Goal: Information Seeking & Learning: Compare options

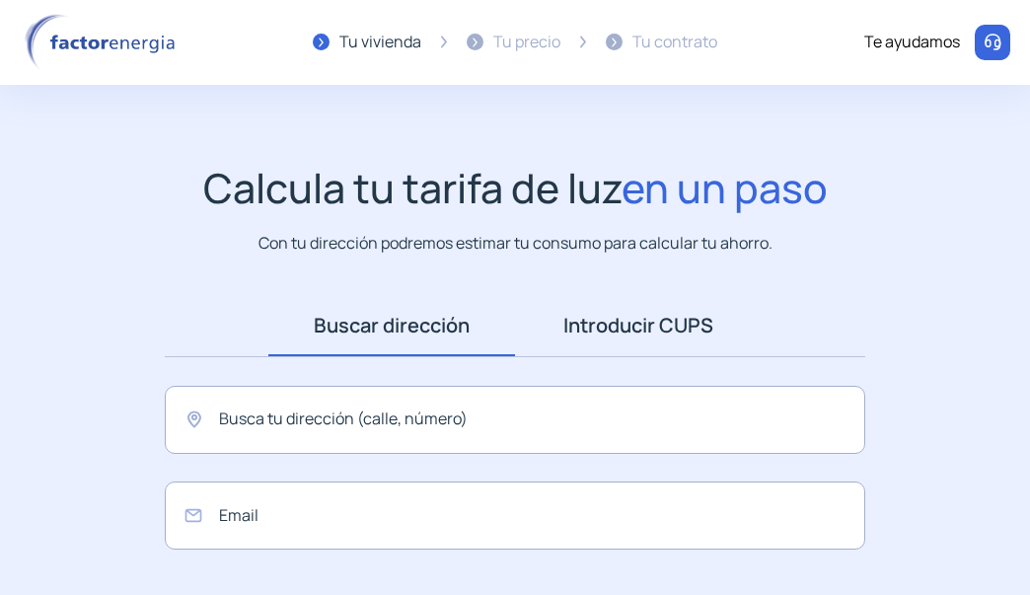
click at [615, 327] on link "Introducir CUPS" at bounding box center [638, 325] width 247 height 61
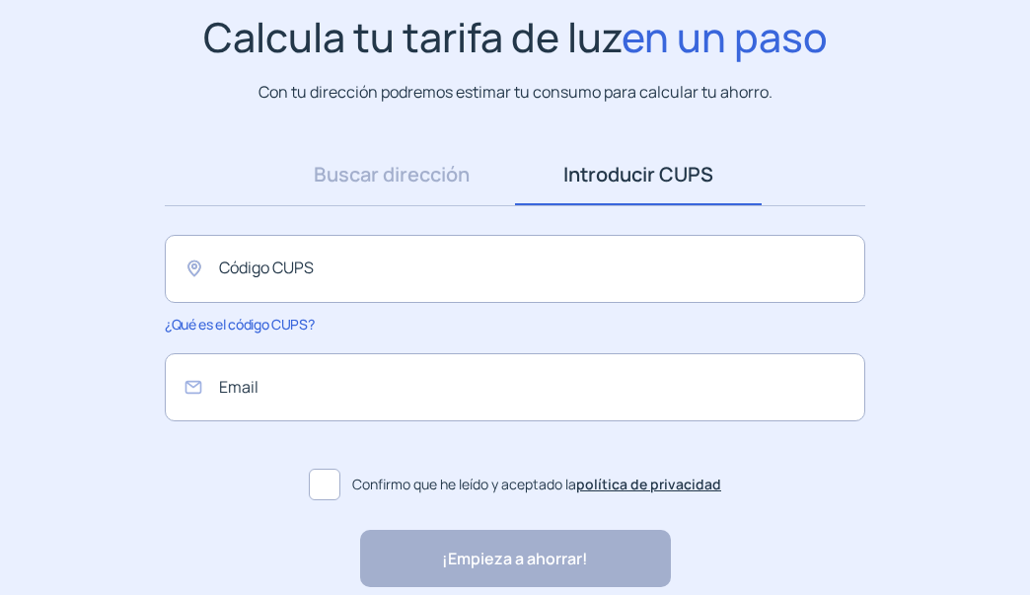
scroll to position [197, 0]
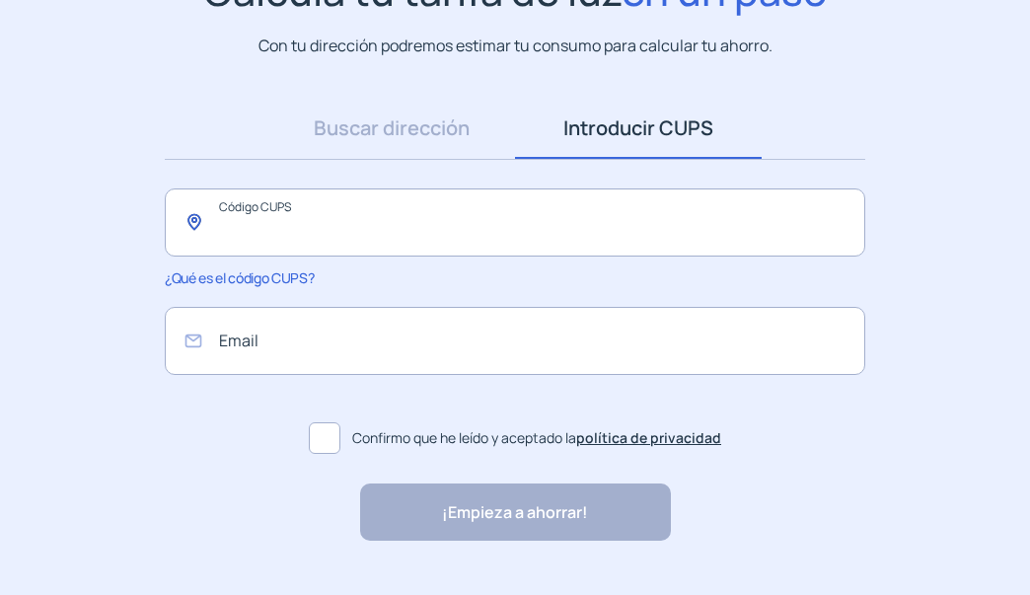
click at [500, 239] on input "text" at bounding box center [515, 222] width 700 height 68
paste input "**********"
type input "**********"
click at [349, 340] on input "email" at bounding box center [515, 341] width 700 height 68
type input "*"
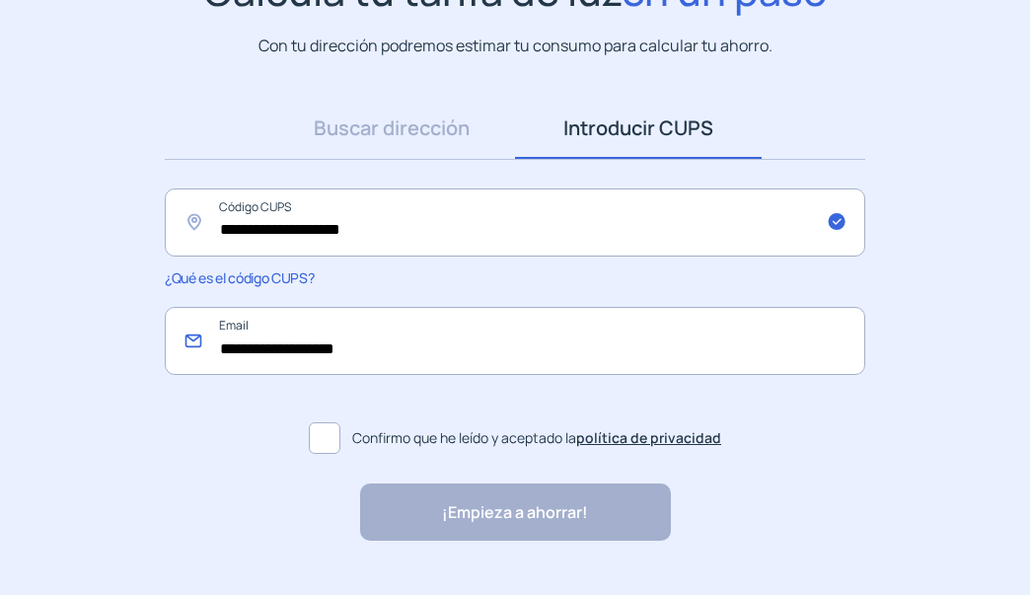
type input "**********"
click at [329, 460] on label "Confirmo que he leído y aceptado la política de privacidad" at bounding box center [515, 437] width 700 height 47
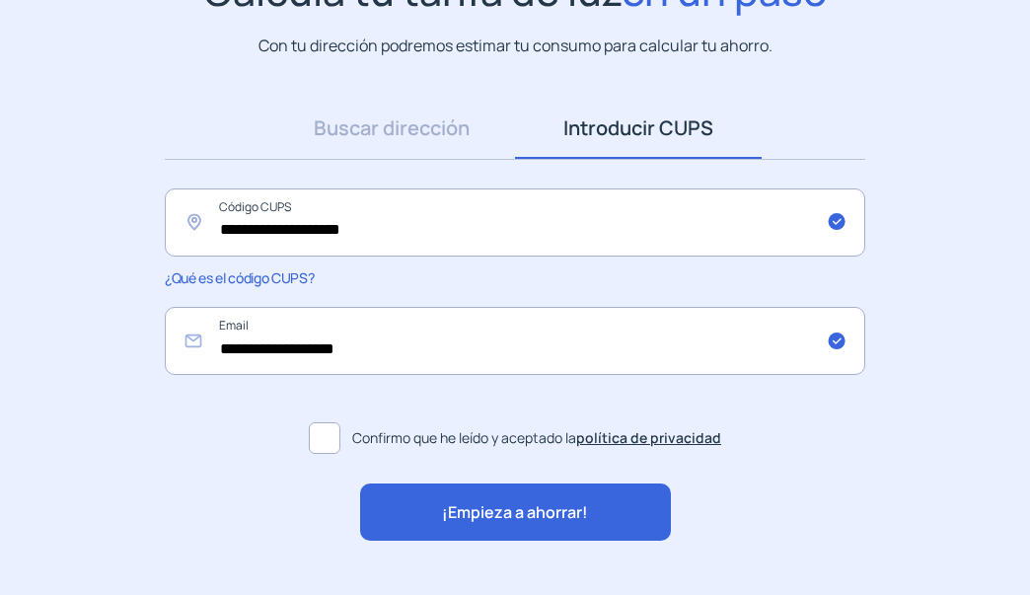
click at [524, 517] on span "¡Empieza a ahorrar!" at bounding box center [515, 513] width 146 height 26
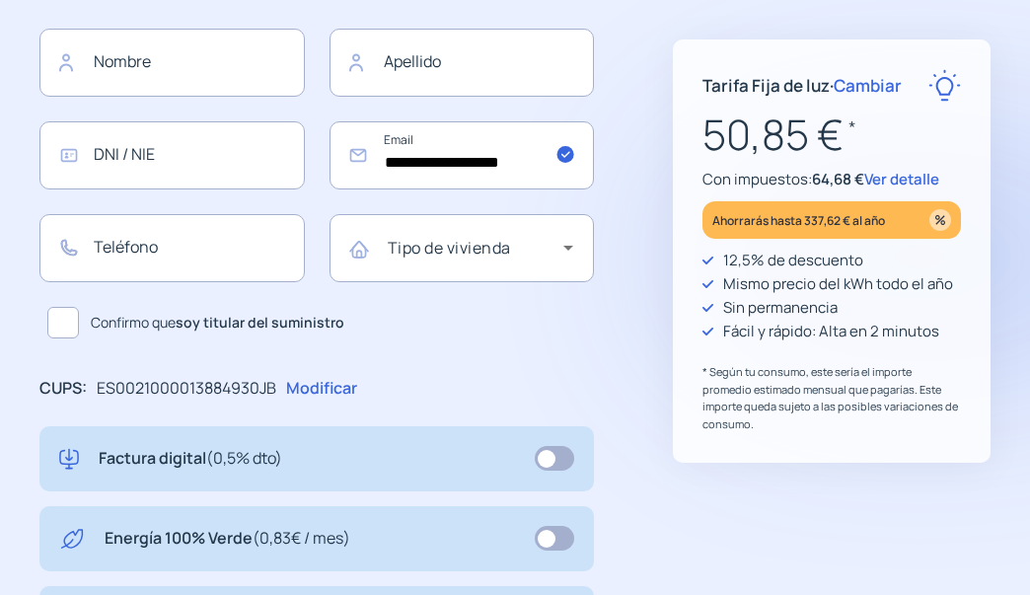
scroll to position [295, 0]
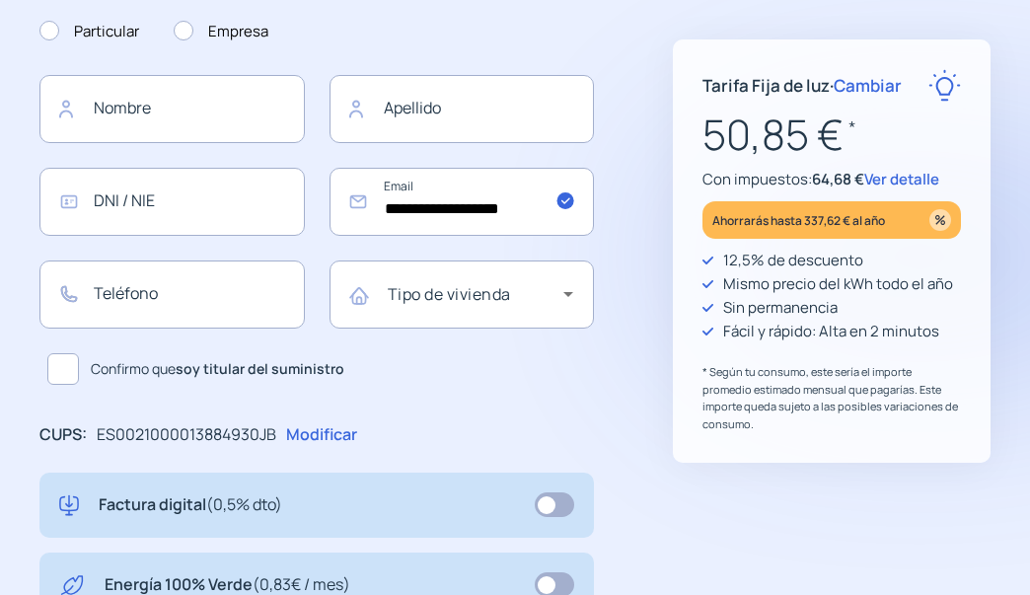
click at [910, 182] on span "Ver detalle" at bounding box center [901, 179] width 75 height 21
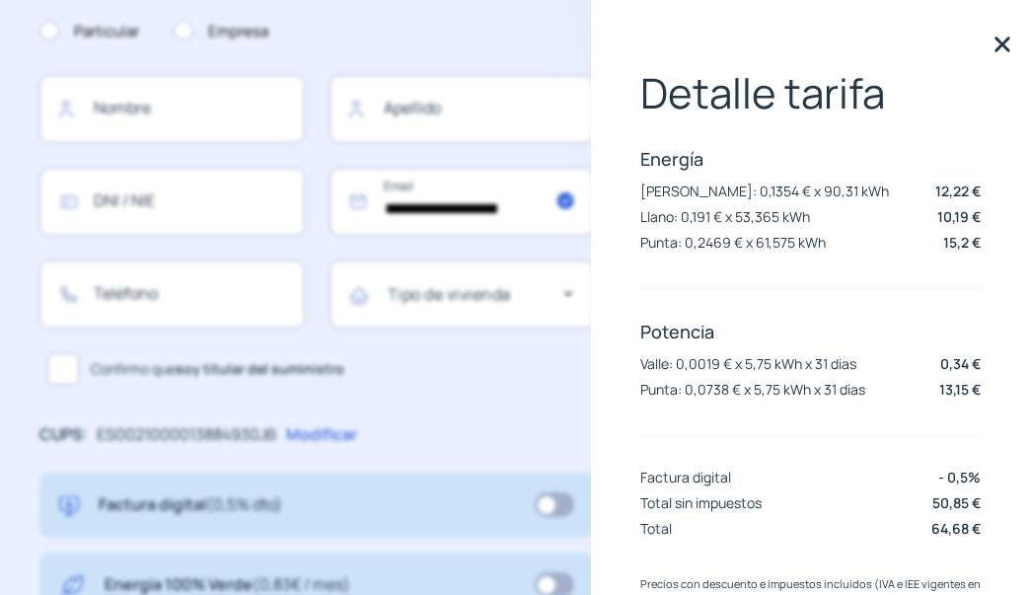
click at [720, 369] on p "Valle: 0,0019 € x 5,75 kWh x 31 dias" at bounding box center [748, 363] width 216 height 19
click at [714, 354] on p "Valle: 0,0019 € x 5,75 kWh x 31 dias" at bounding box center [748, 363] width 216 height 19
click at [692, 193] on p "[PERSON_NAME]: 0,1354 € x 90,31 kWh" at bounding box center [764, 190] width 249 height 19
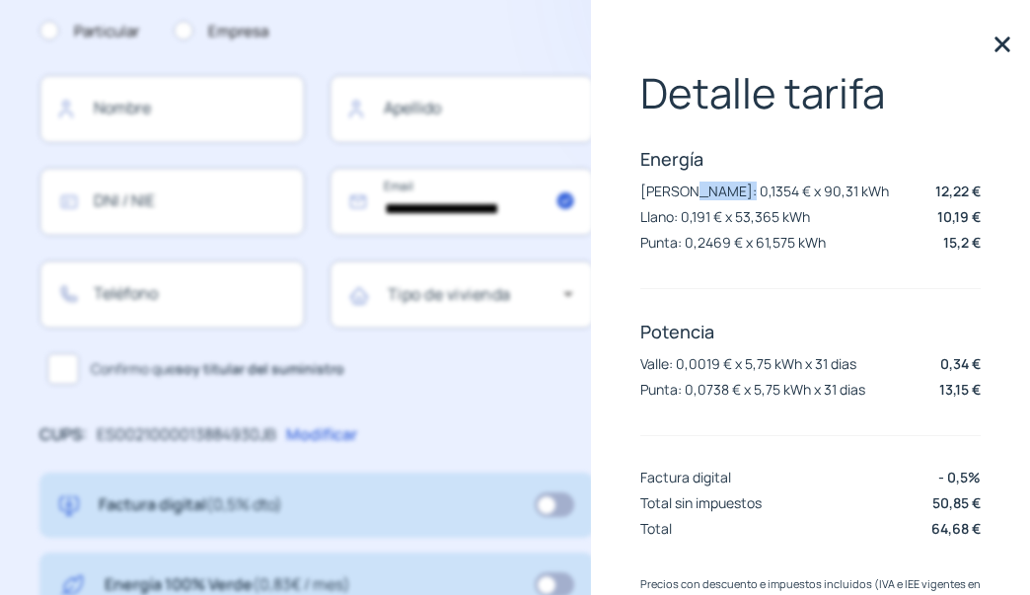
click at [692, 193] on p "[PERSON_NAME]: 0,1354 € x 90,31 kWh" at bounding box center [764, 190] width 249 height 19
click at [679, 194] on p "[PERSON_NAME]: 0,1354 € x 90,31 kWh" at bounding box center [764, 190] width 249 height 19
click at [687, 197] on p "[PERSON_NAME]: 0,1354 € x 90,31 kWh" at bounding box center [764, 190] width 249 height 19
click at [689, 191] on p "[PERSON_NAME]: 0,1354 € x 90,31 kWh" at bounding box center [764, 190] width 249 height 19
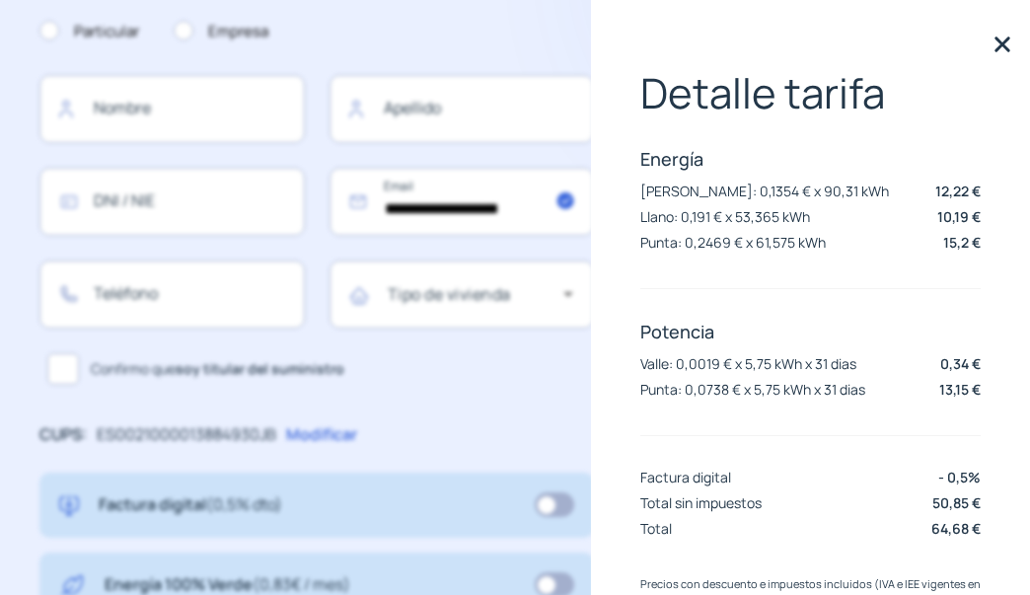
click at [689, 191] on p "[PERSON_NAME]: 0,1354 € x 90,31 kWh" at bounding box center [764, 190] width 249 height 19
click at [704, 230] on div "Energía [PERSON_NAME]: 0,1354 € x 90,31 kWh 12,22 € Llano: 0,191 € x 53,365 kWh…" at bounding box center [810, 202] width 340 height 110
click at [820, 256] on div "Energía [PERSON_NAME]: 0,1354 € x 90,31 kWh 12,22 € Llano: 0,191 € x 53,365 kWh…" at bounding box center [810, 202] width 340 height 110
click at [698, 194] on p "[PERSON_NAME]: 0,1354 € x 90,31 kWh" at bounding box center [764, 190] width 249 height 19
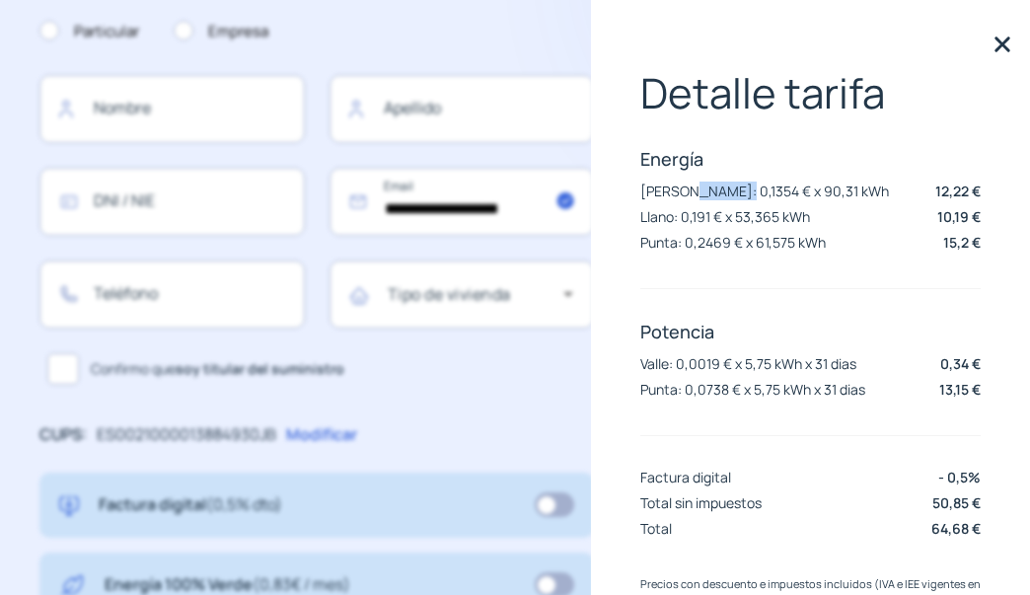
click at [698, 194] on p "[PERSON_NAME]: 0,1354 € x 90,31 kWh" at bounding box center [764, 190] width 249 height 19
click at [704, 198] on p "[PERSON_NAME]: 0,1354 € x 90,31 kWh" at bounding box center [764, 190] width 249 height 19
click at [697, 196] on p "[PERSON_NAME]: 0,1354 € x 90,31 kWh" at bounding box center [764, 190] width 249 height 19
drag, startPoint x: 696, startPoint y: 184, endPoint x: 669, endPoint y: 185, distance: 27.6
click at [669, 185] on p "[PERSON_NAME]: 0,1354 € x 90,31 kWh" at bounding box center [764, 190] width 249 height 19
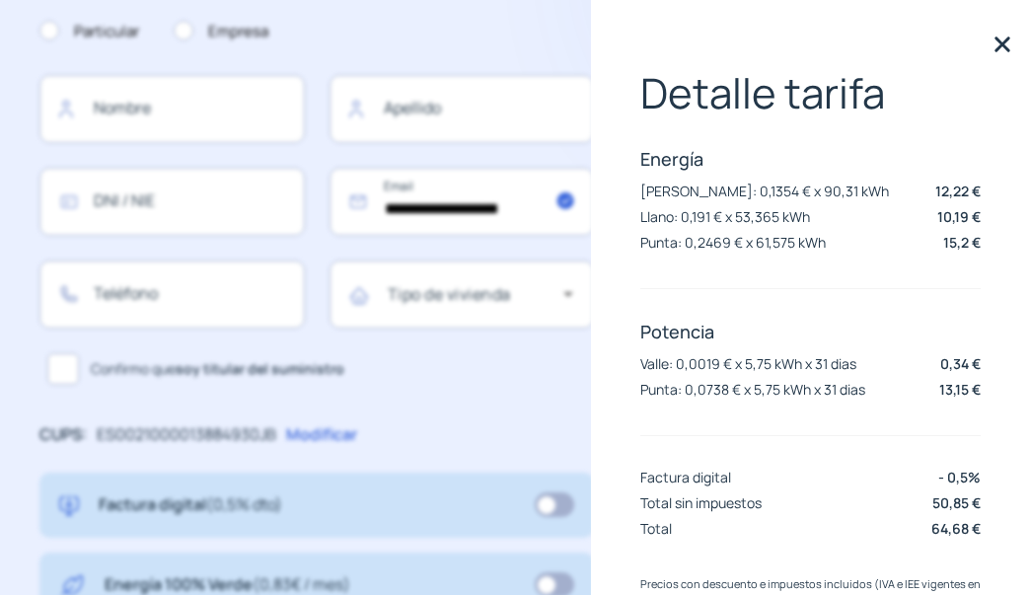
click at [801, 289] on div at bounding box center [810, 288] width 340 height 1
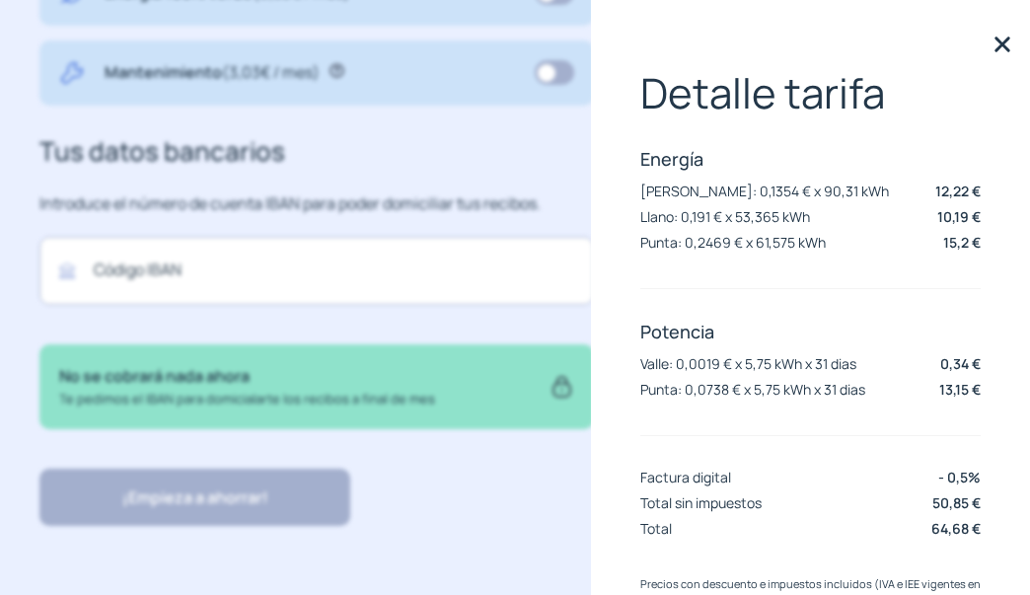
scroll to position [887, 0]
click at [987, 40] on img at bounding box center [1002, 45] width 30 height 30
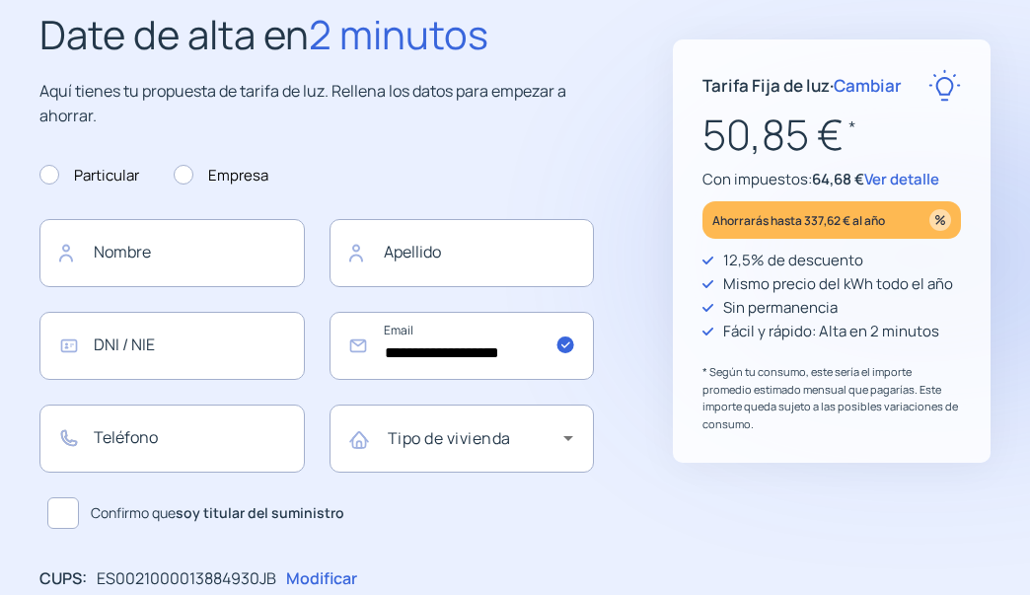
scroll to position [197, 0]
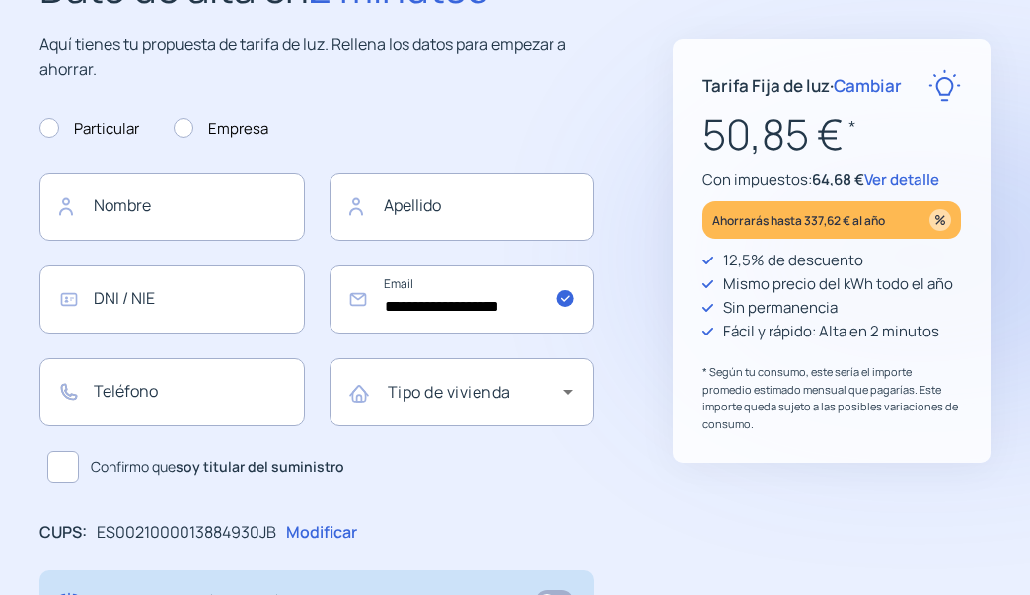
drag, startPoint x: 706, startPoint y: 140, endPoint x: 844, endPoint y: 128, distance: 138.6
click at [844, 128] on p "50,85 € *" at bounding box center [831, 135] width 258 height 66
click at [761, 313] on p "Sin permanencia" at bounding box center [780, 308] width 114 height 24
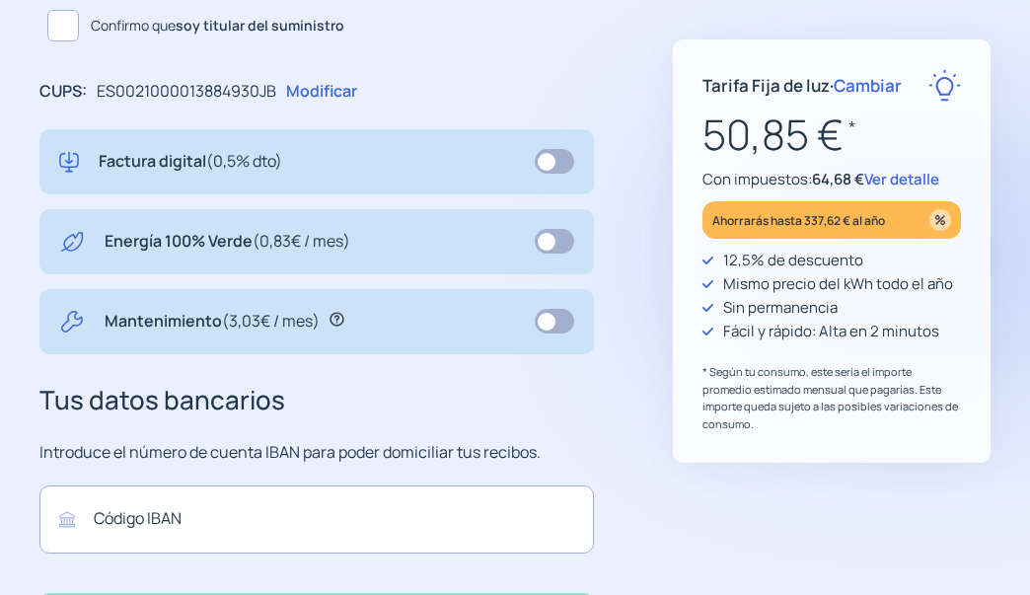
scroll to position [592, 0]
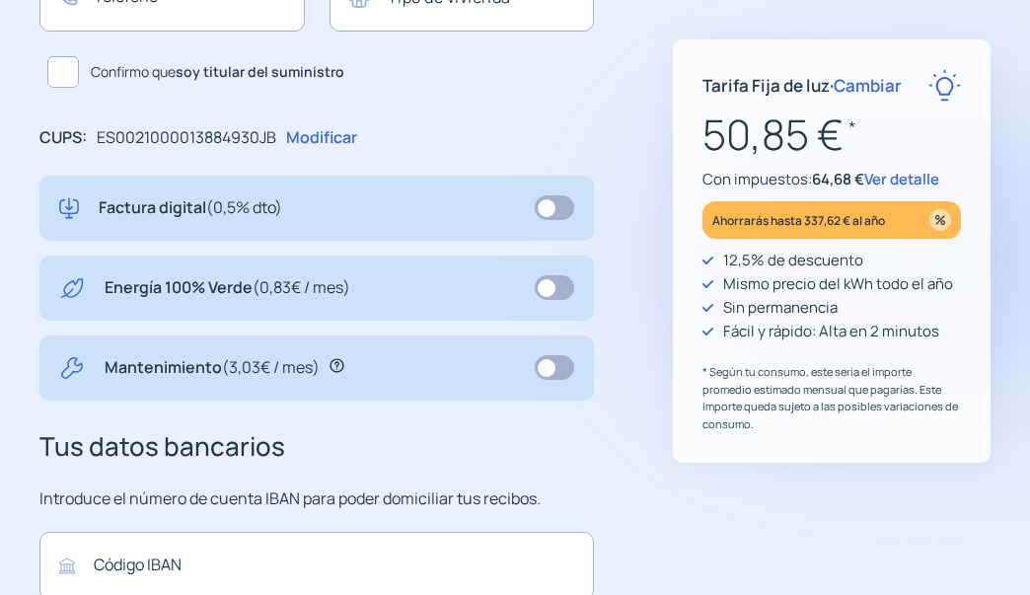
click at [550, 205] on span at bounding box center [554, 207] width 39 height 25
click at [547, 218] on span at bounding box center [554, 207] width 39 height 25
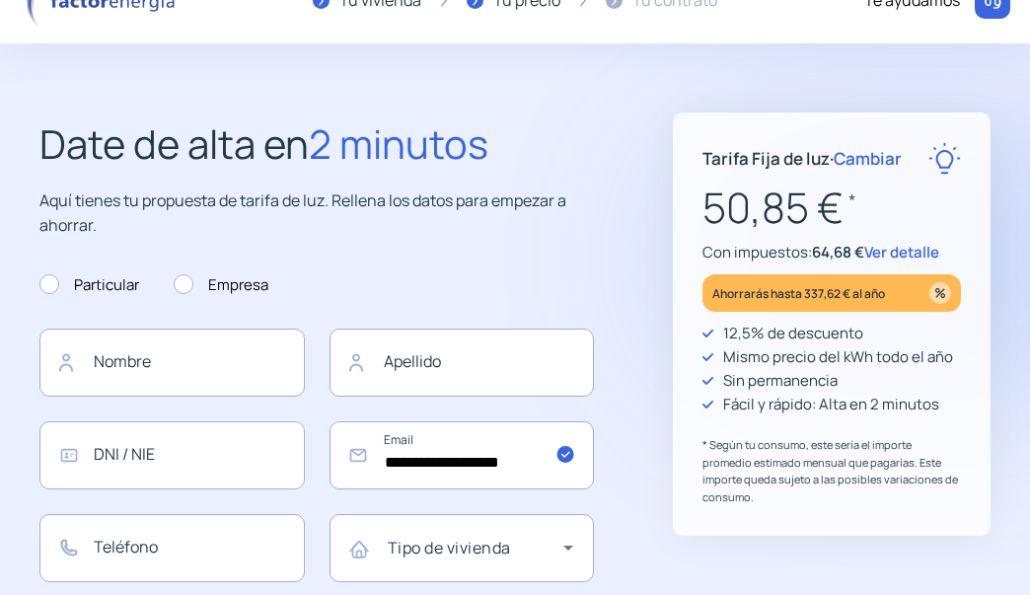
scroll to position [0, 0]
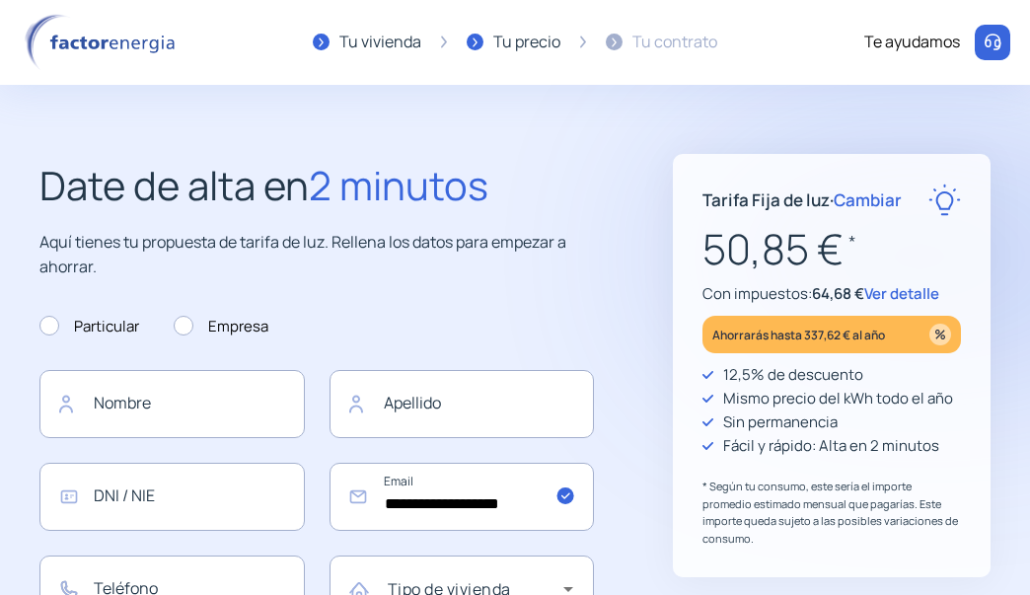
click at [882, 200] on span "Cambiar" at bounding box center [868, 199] width 68 height 23
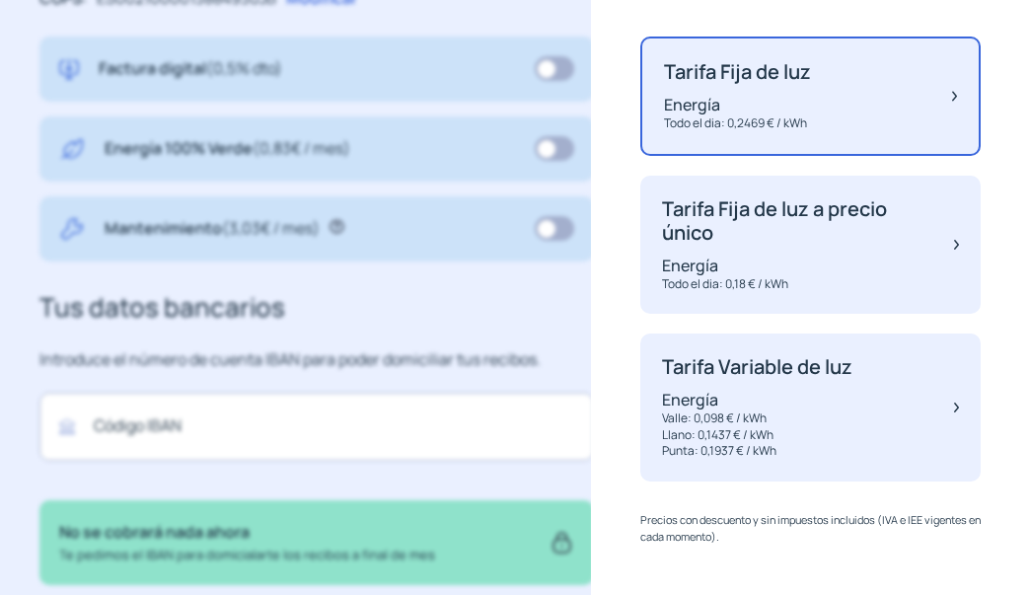
scroll to position [789, 0]
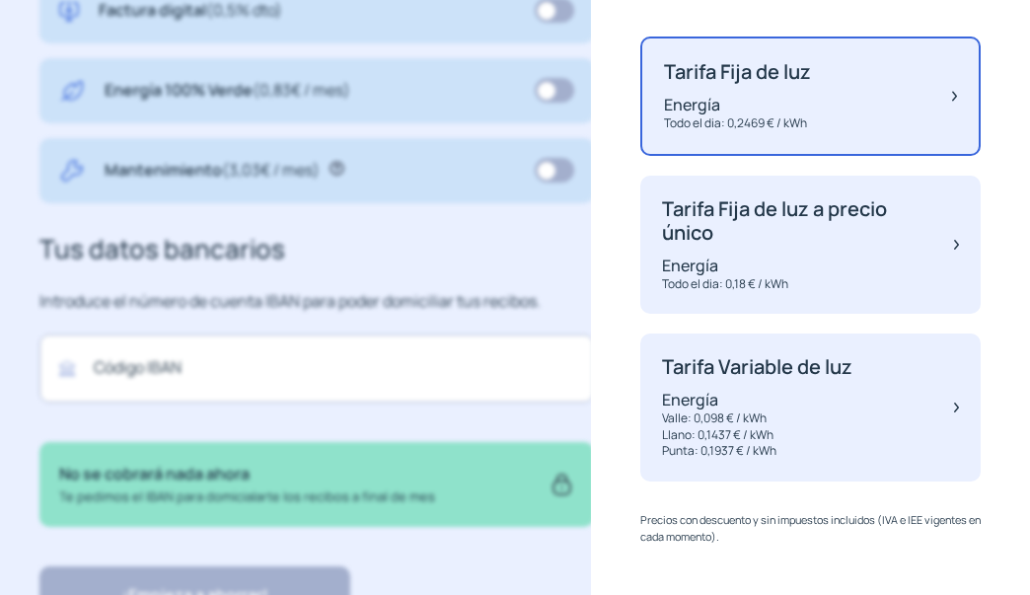
click at [607, 299] on div "Cambiar tarifa Selecciona una tarifa para ver el precio actualizado según tu co…" at bounding box center [810, 297] width 439 height 595
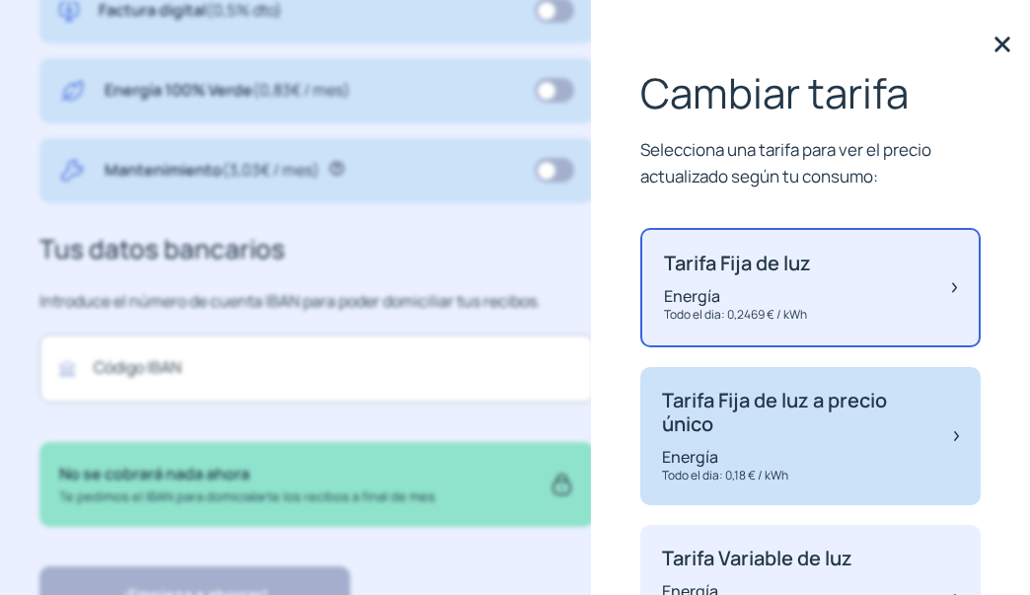
click at [801, 424] on p "Tarifa Fija de luz a precio único" at bounding box center [798, 412] width 272 height 47
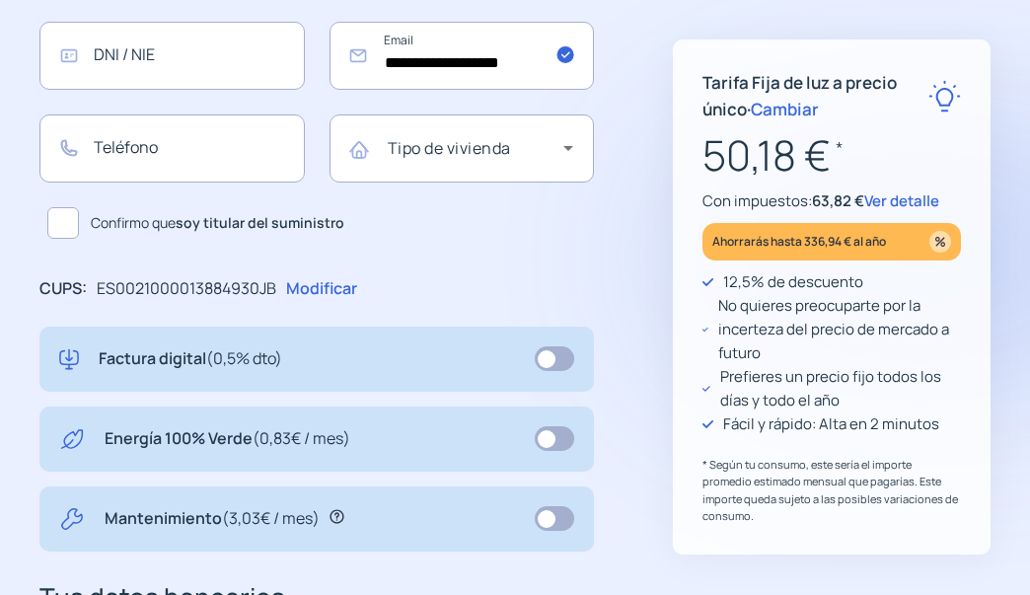
scroll to position [295, 0]
